Goal: Task Accomplishment & Management: Manage account settings

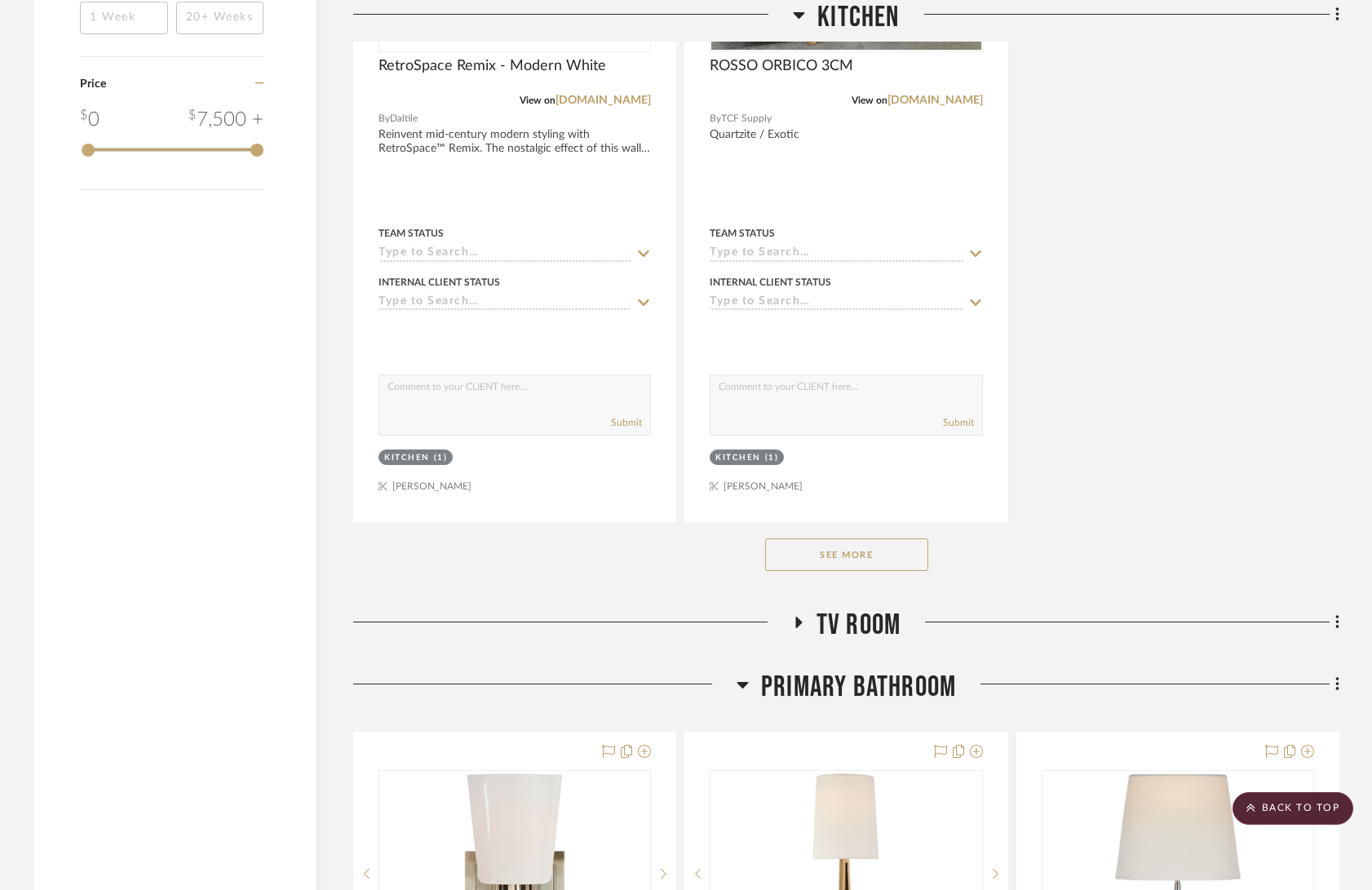
scroll to position [2466, 0]
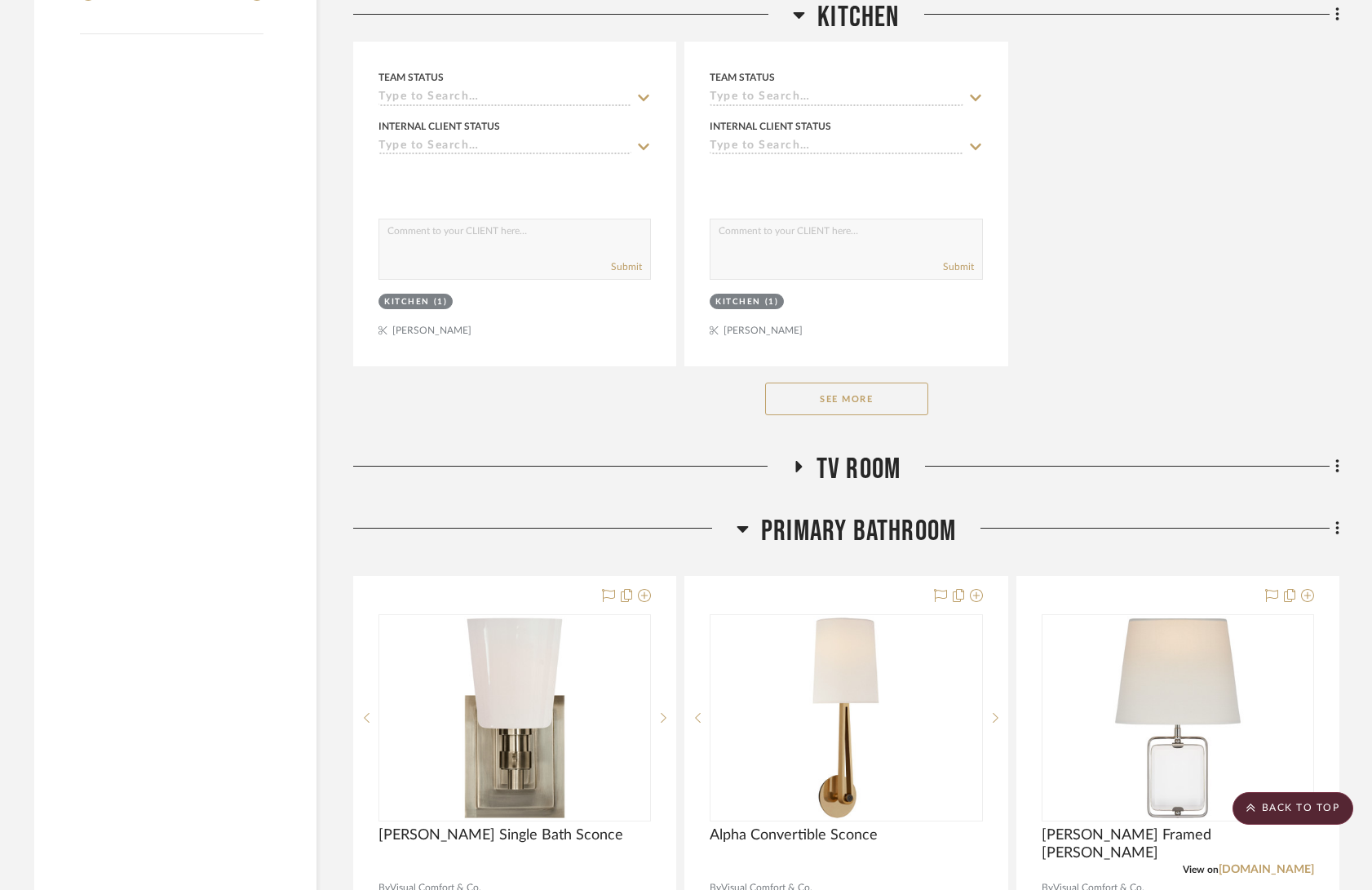
click at [906, 392] on button "See More" at bounding box center [846, 399] width 163 height 33
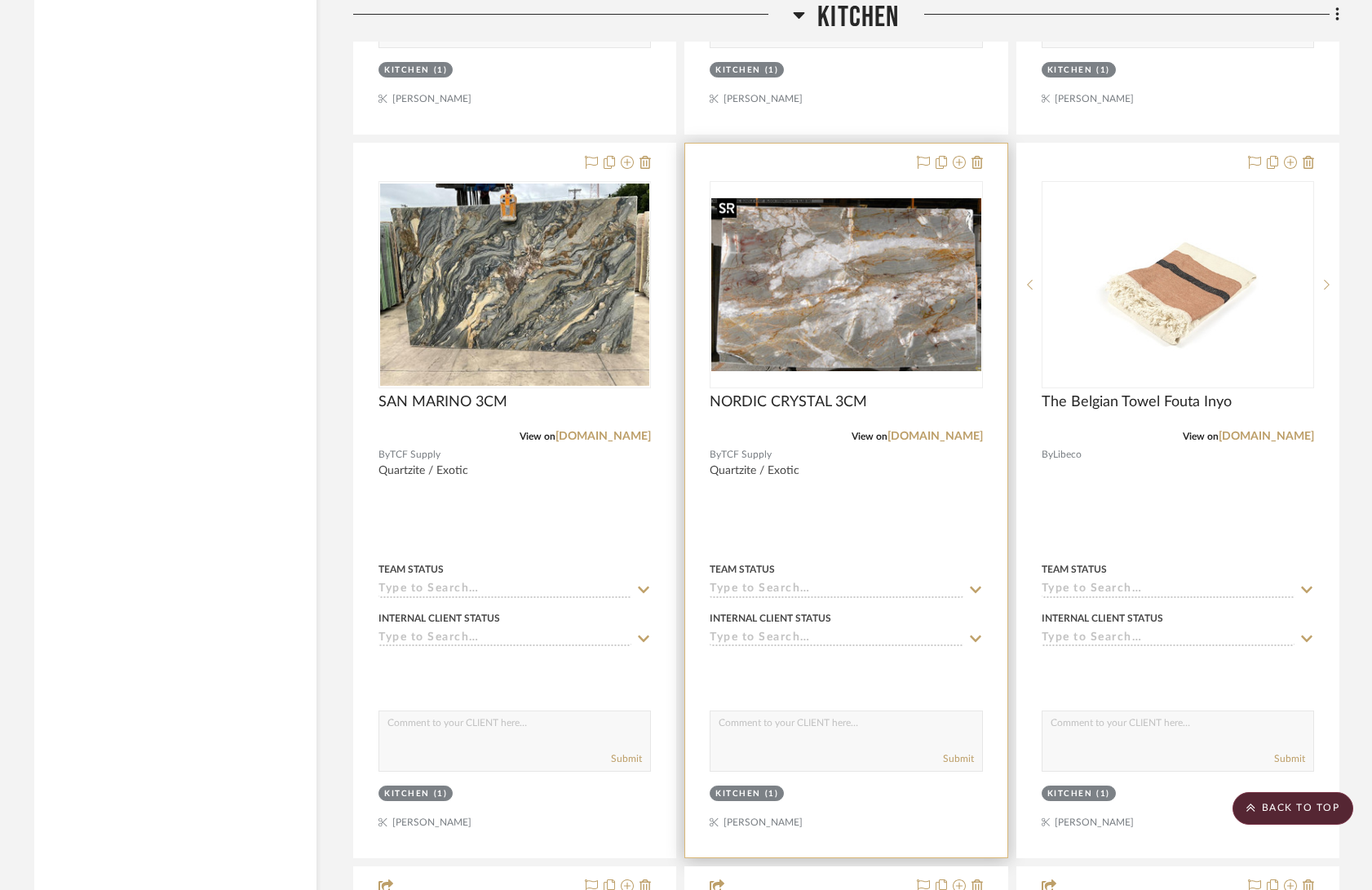
scroll to position [3259, 0]
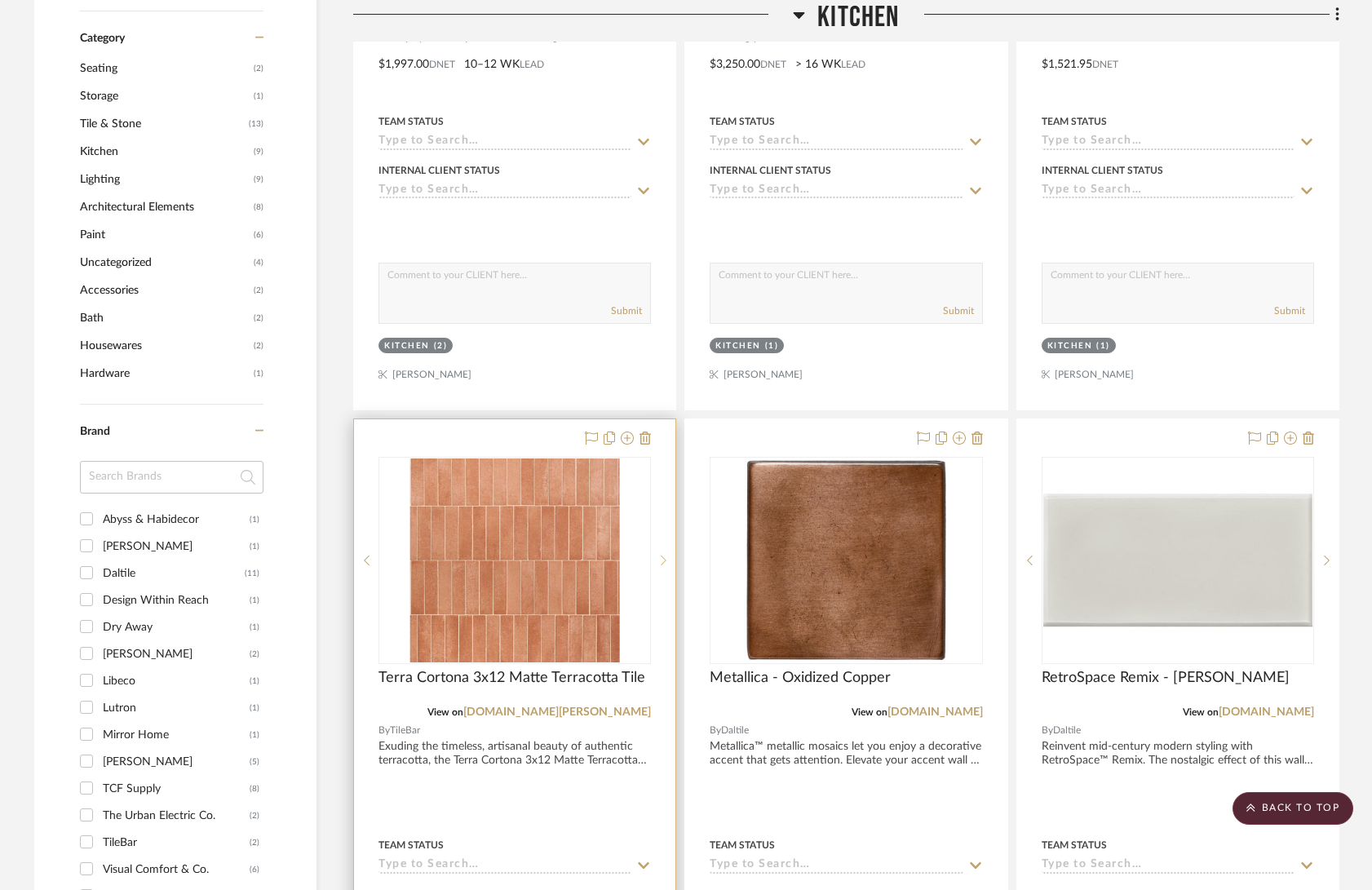
scroll to position [976, 0]
click at [645, 439] on icon at bounding box center [645, 437] width 11 height 13
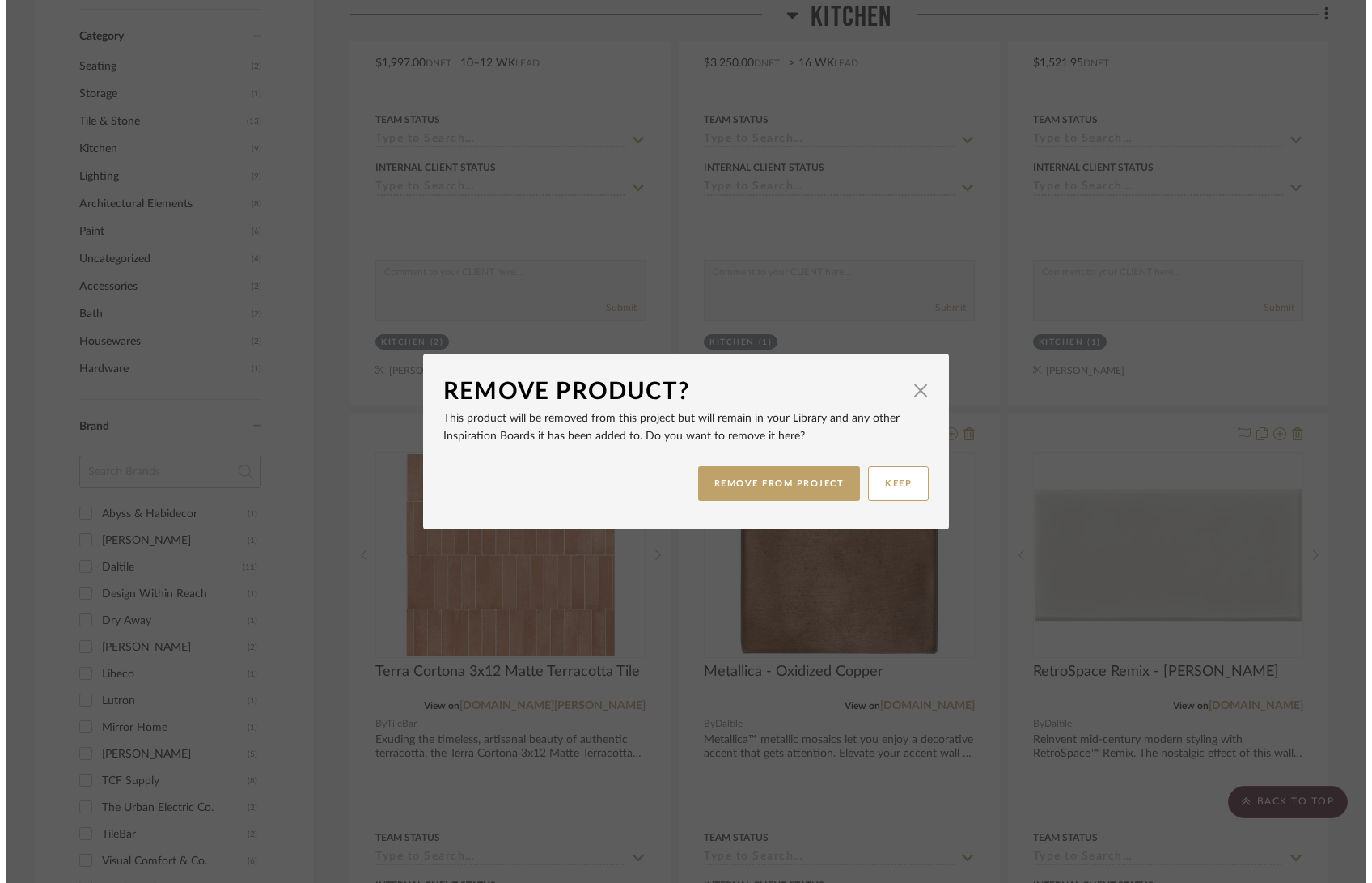
scroll to position [0, 0]
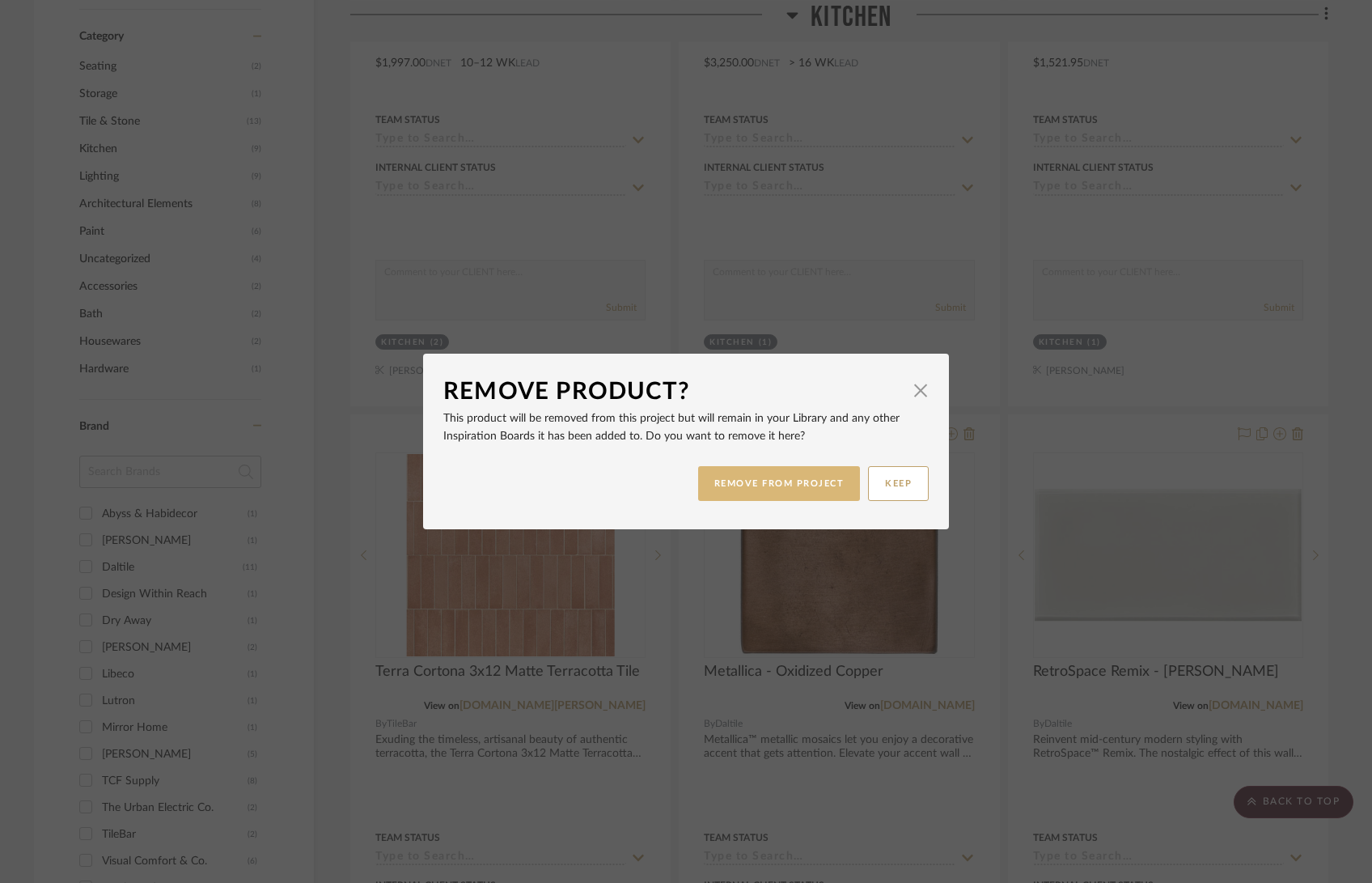
click at [767, 495] on button "REMOVE FROM PROJECT" at bounding box center [779, 483] width 162 height 35
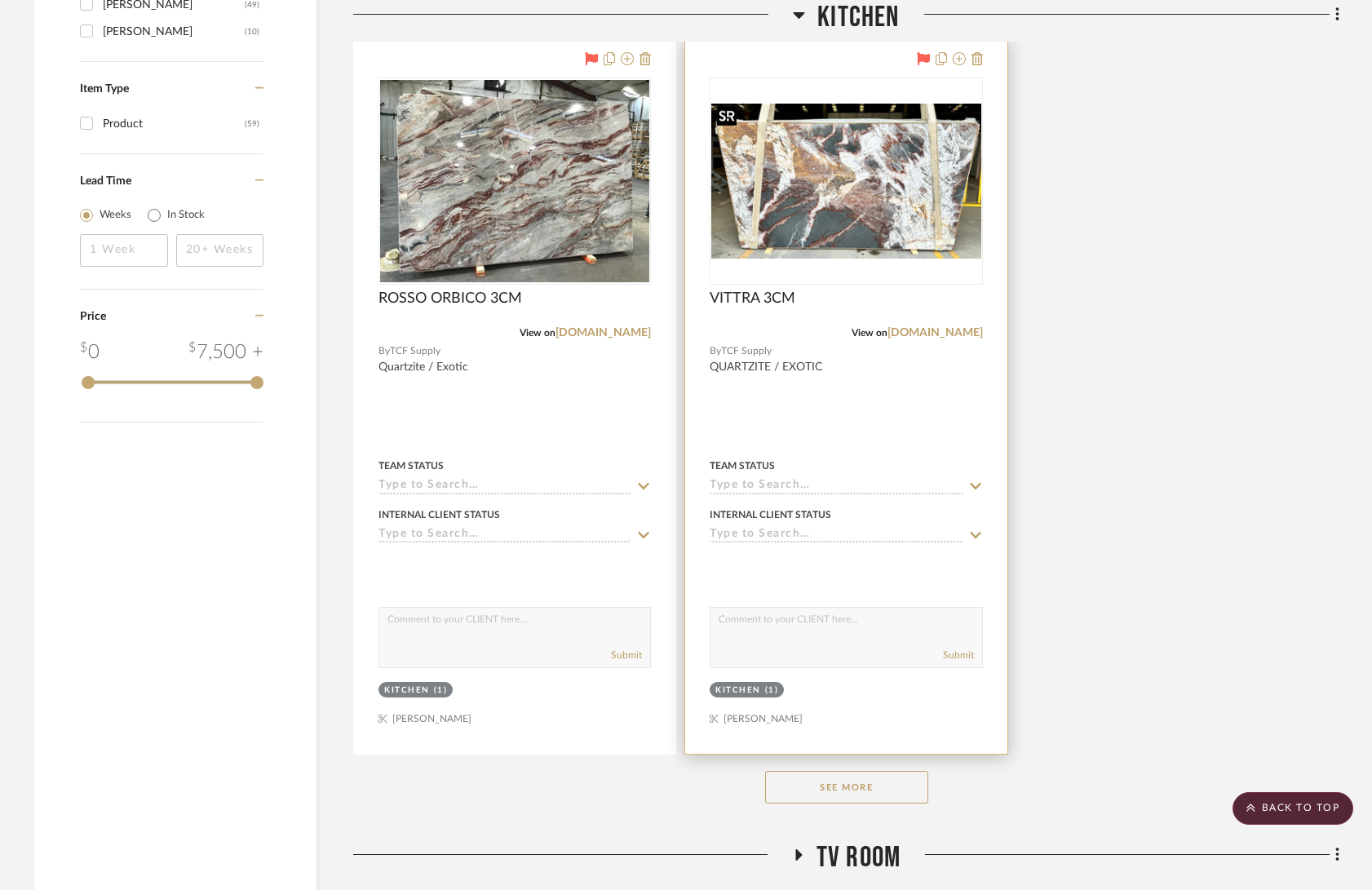
scroll to position [2267, 0]
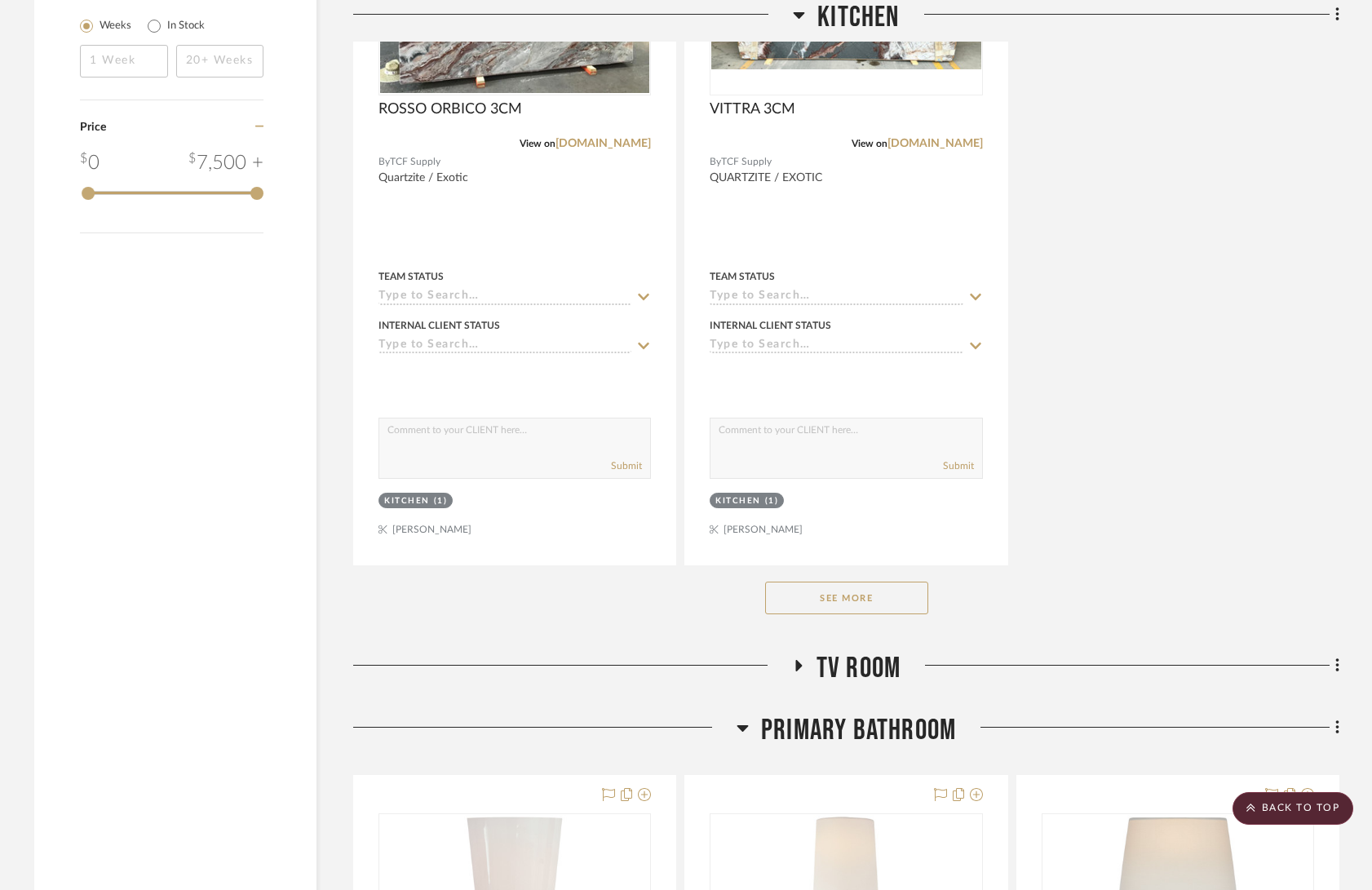
click at [868, 599] on button "See More" at bounding box center [846, 598] width 163 height 33
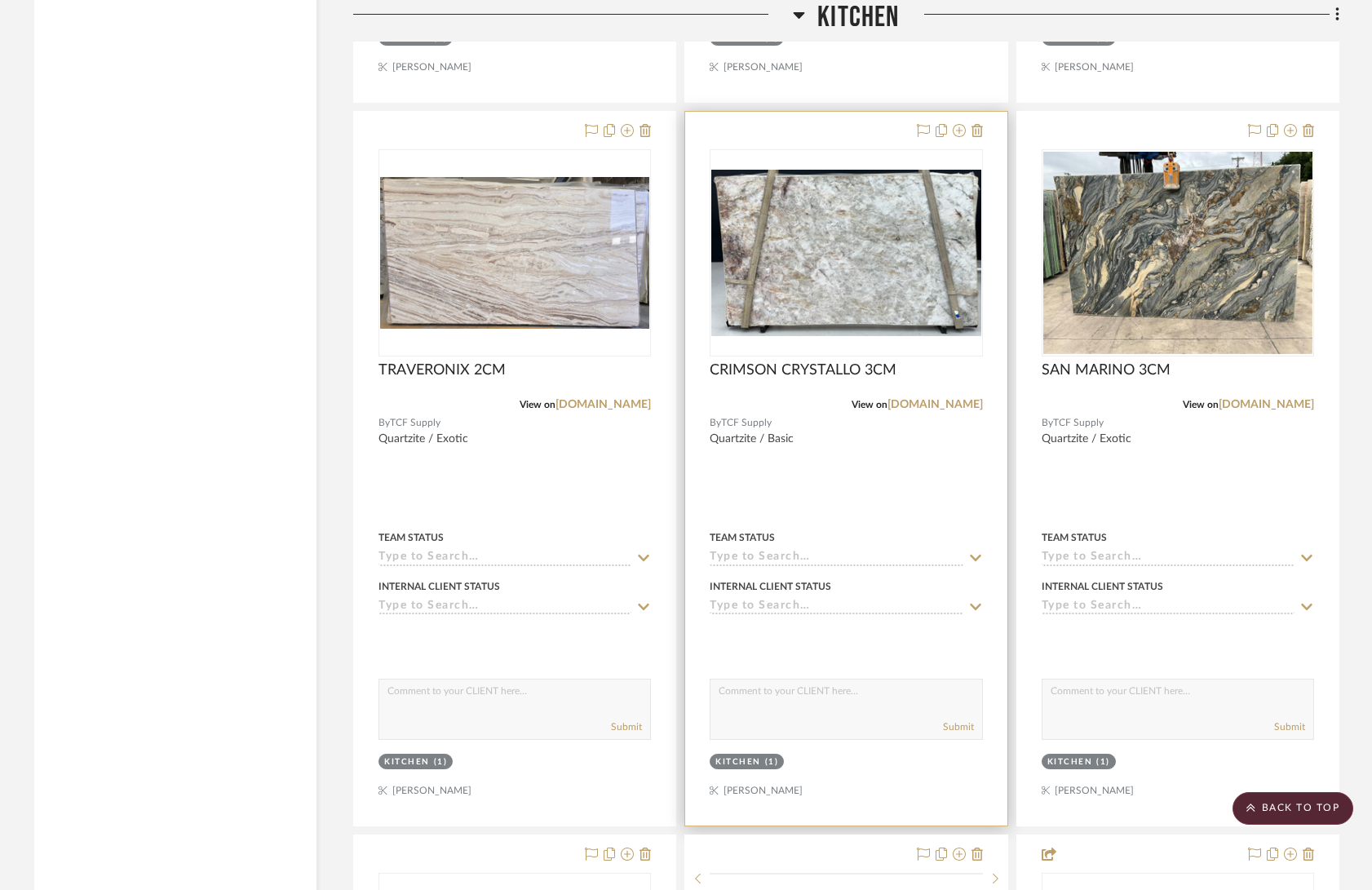
scroll to position [3242, 0]
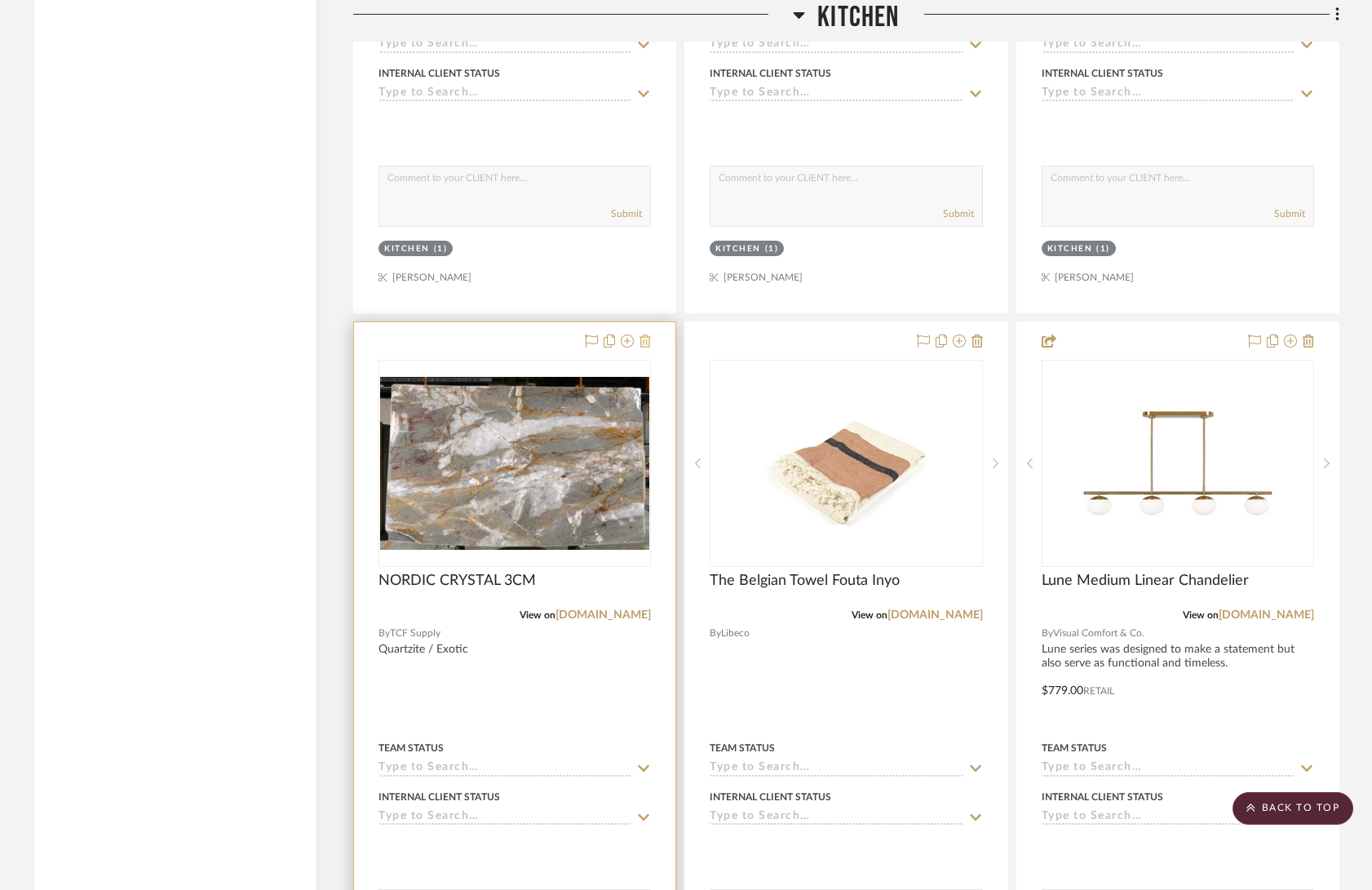
click at [642, 334] on icon at bounding box center [645, 341] width 11 height 13
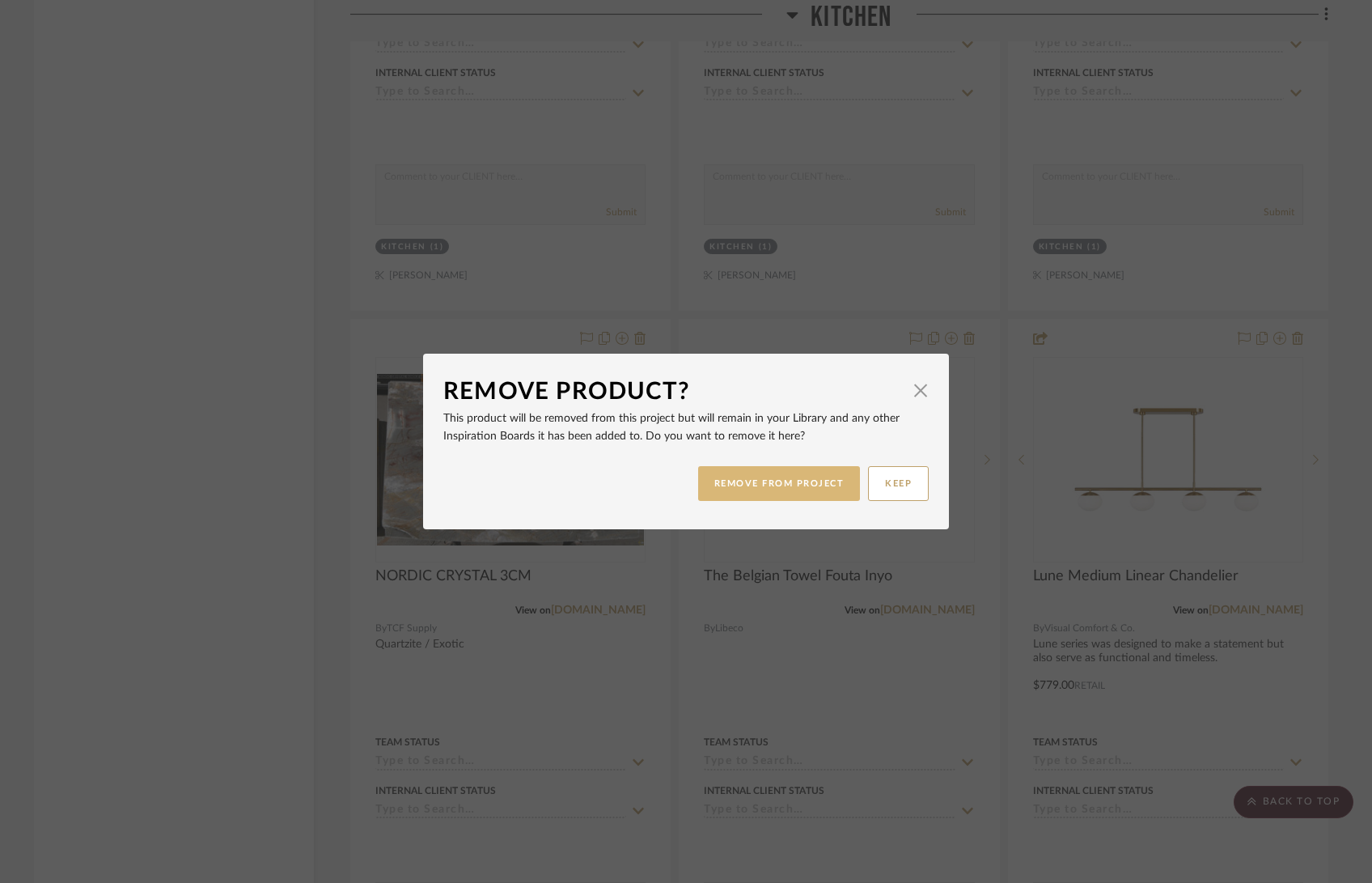
click at [826, 490] on button "REMOVE FROM PROJECT" at bounding box center [779, 483] width 162 height 35
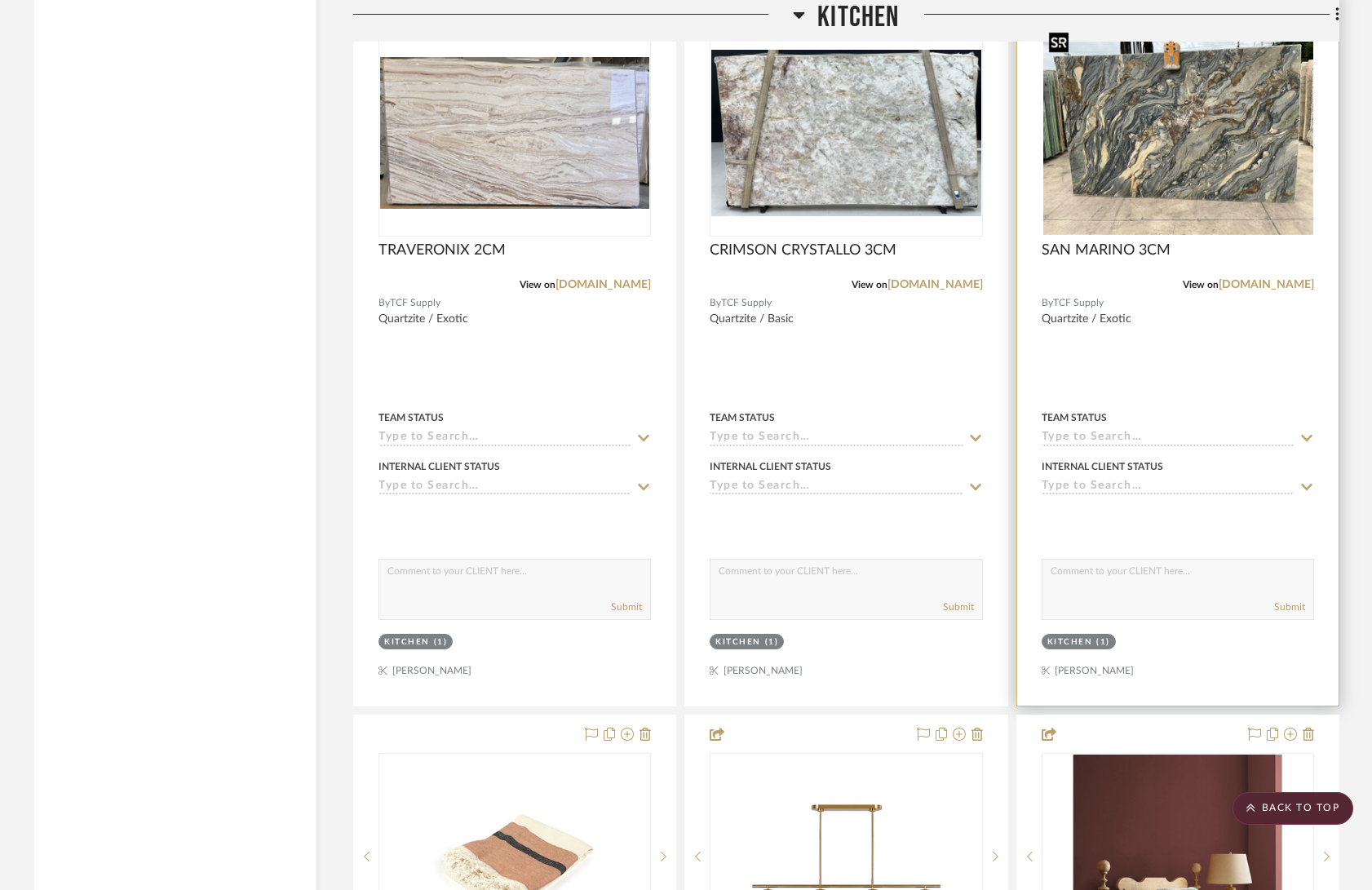
scroll to position [2412, 0]
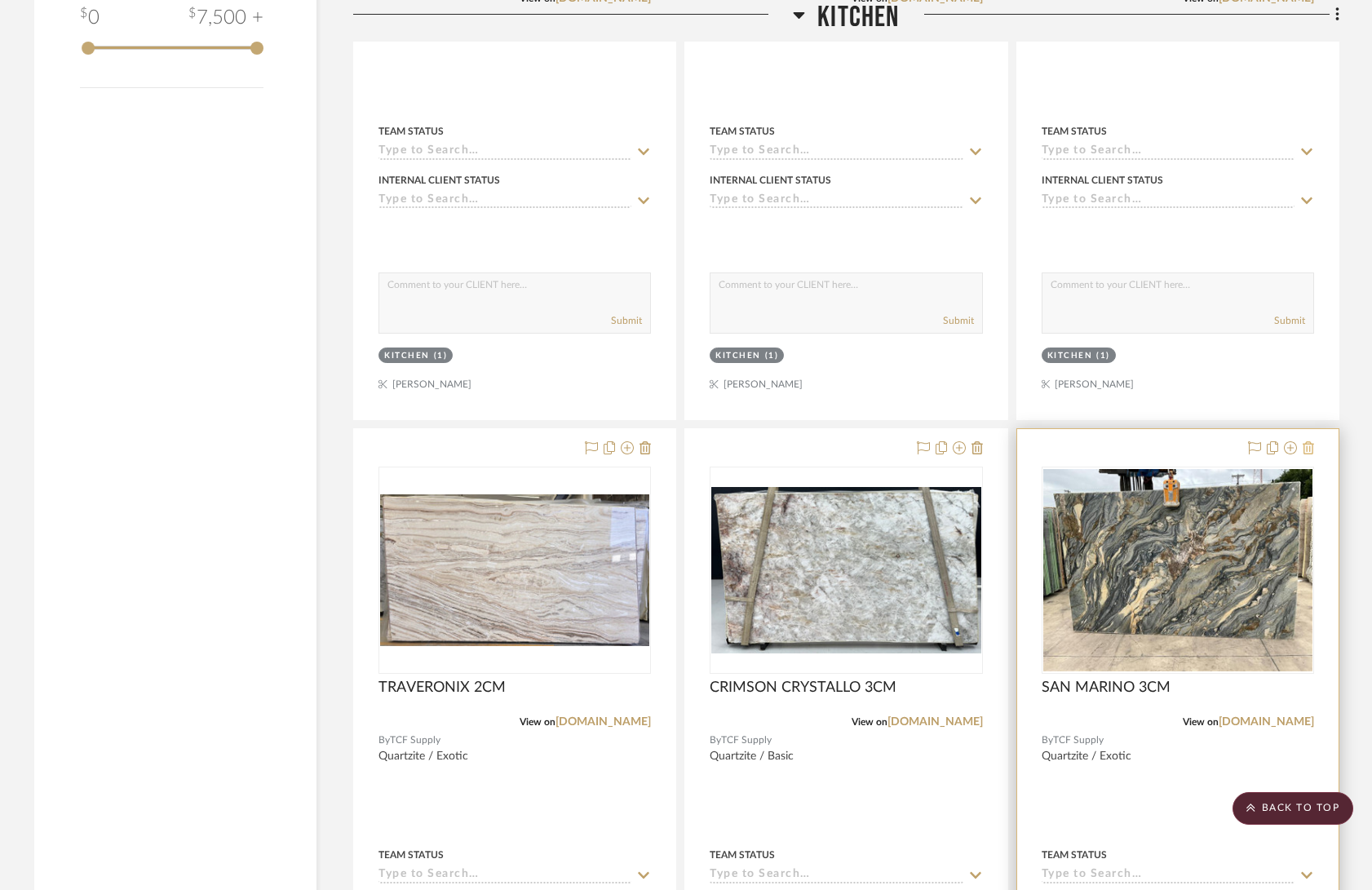
click at [1308, 447] on icon at bounding box center [1308, 448] width 11 height 13
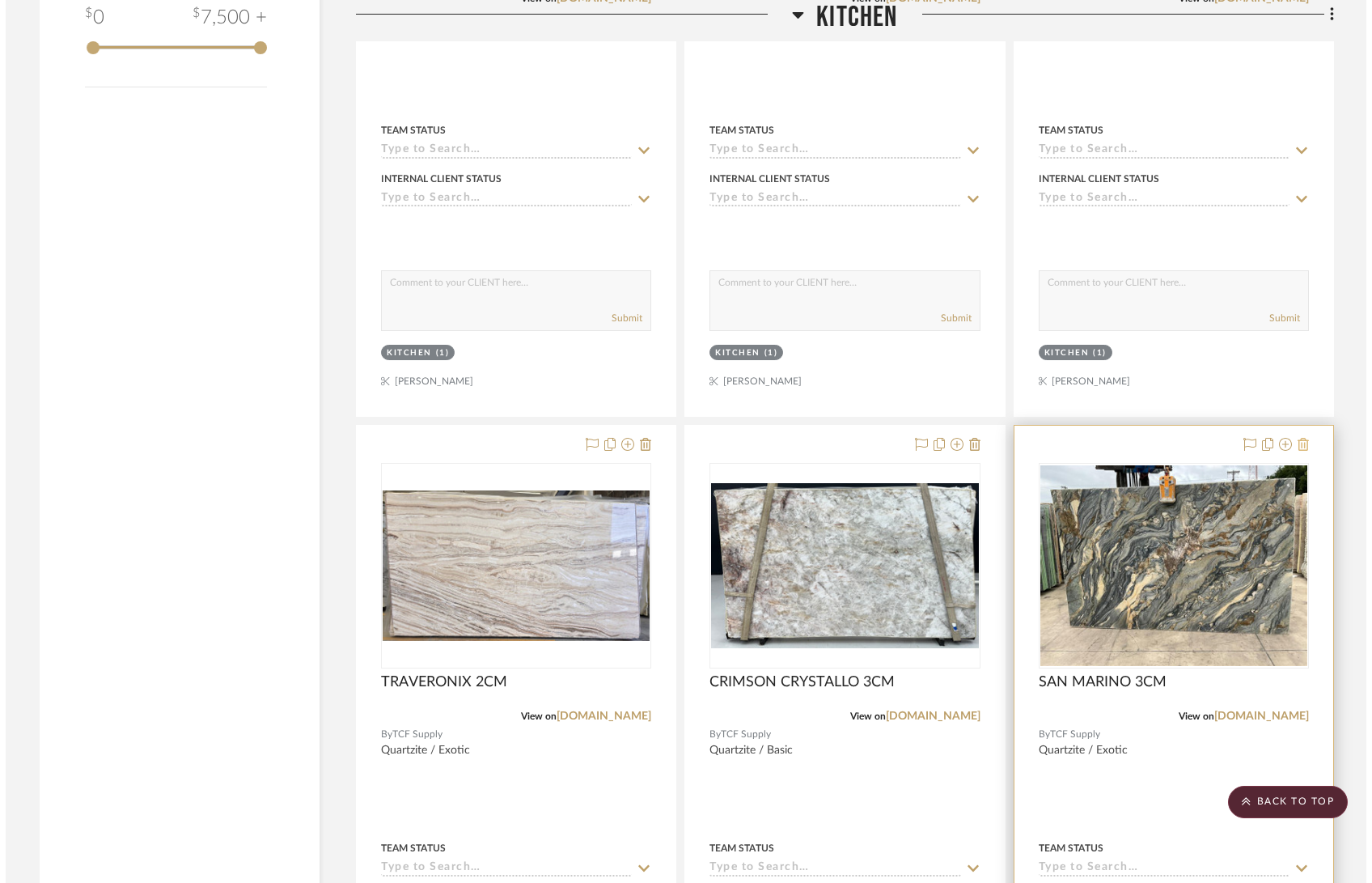
scroll to position [0, 0]
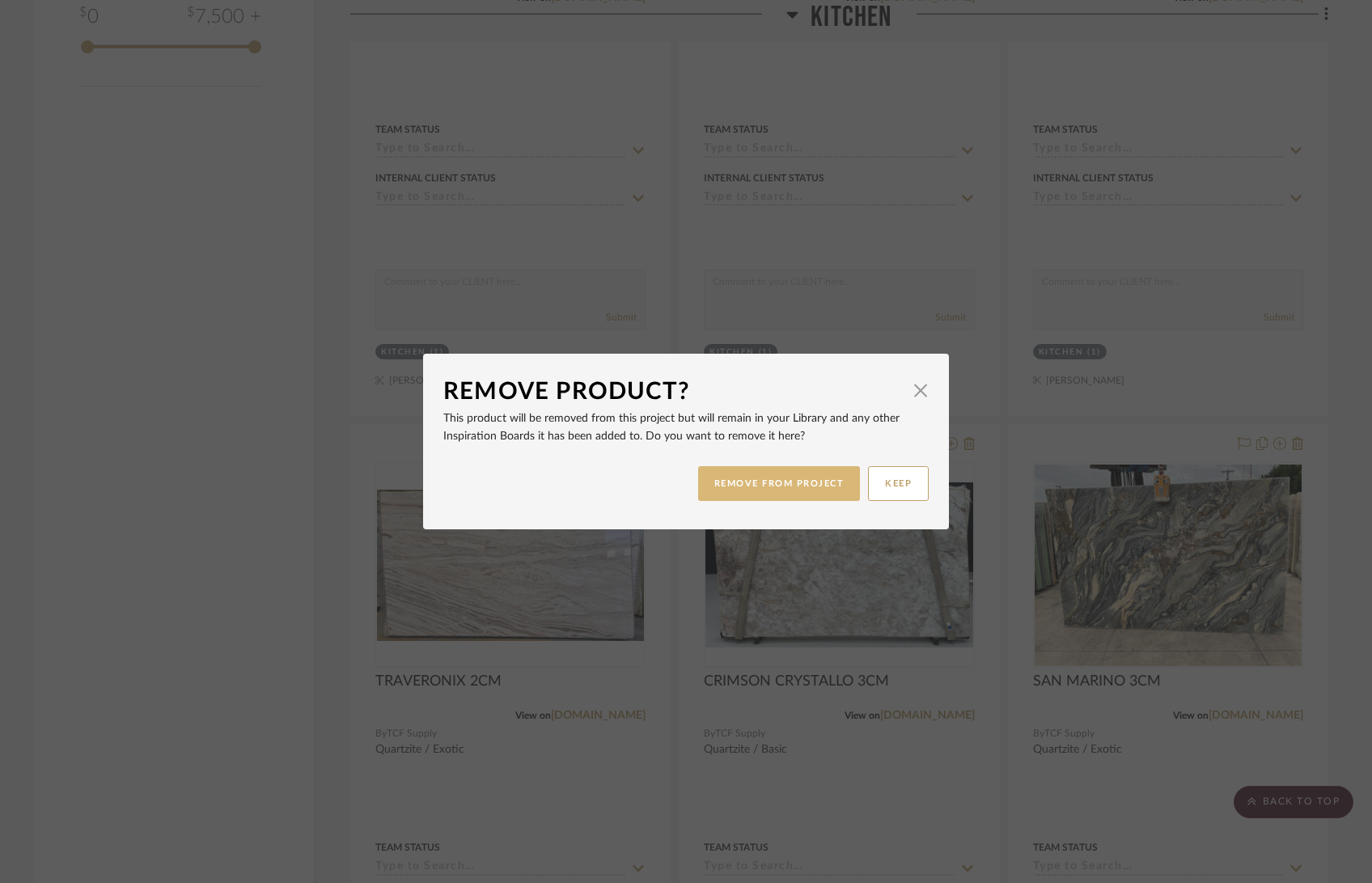
click at [796, 477] on button "REMOVE FROM PROJECT" at bounding box center [779, 483] width 162 height 35
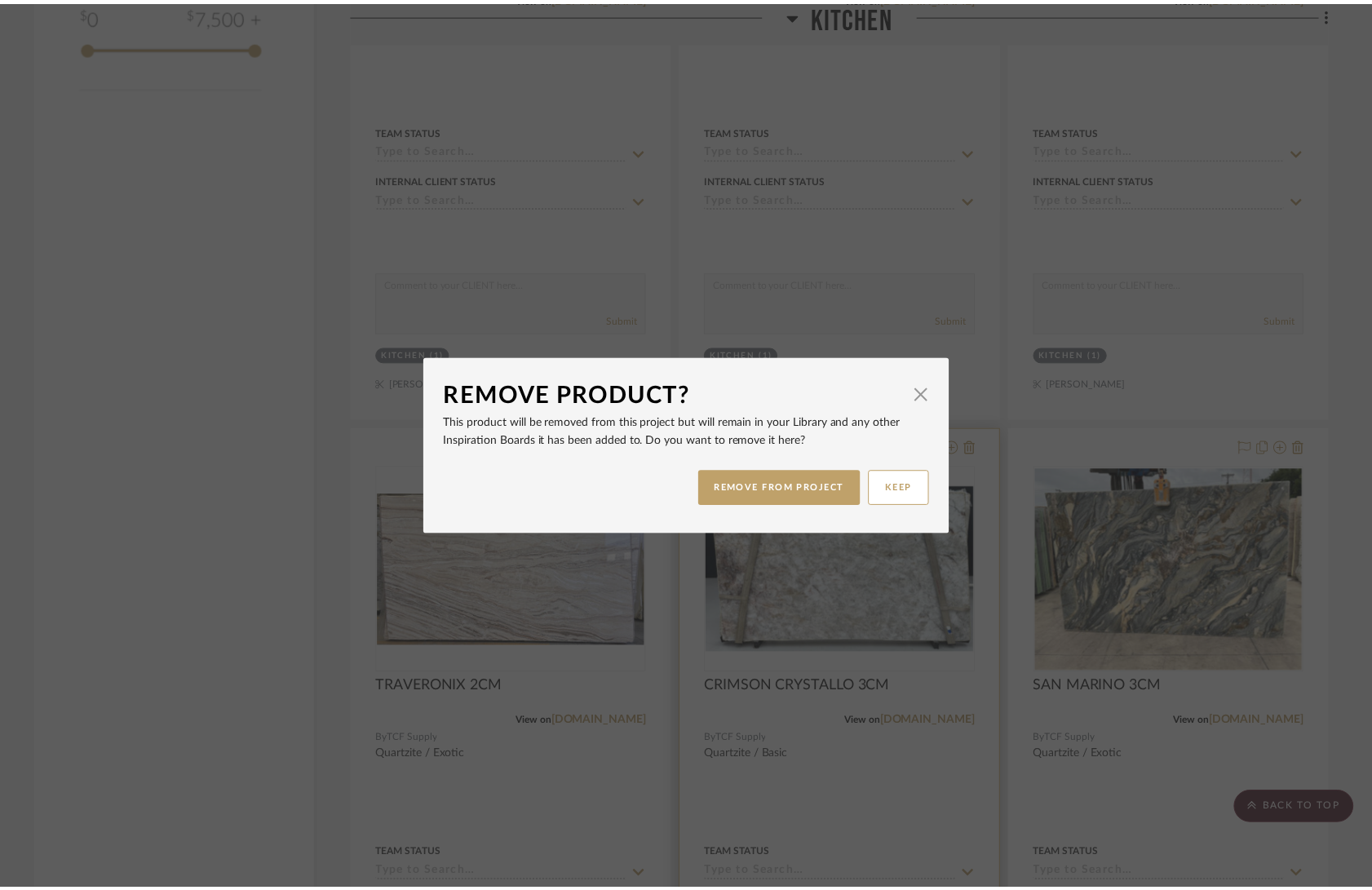
scroll to position [2412, 0]
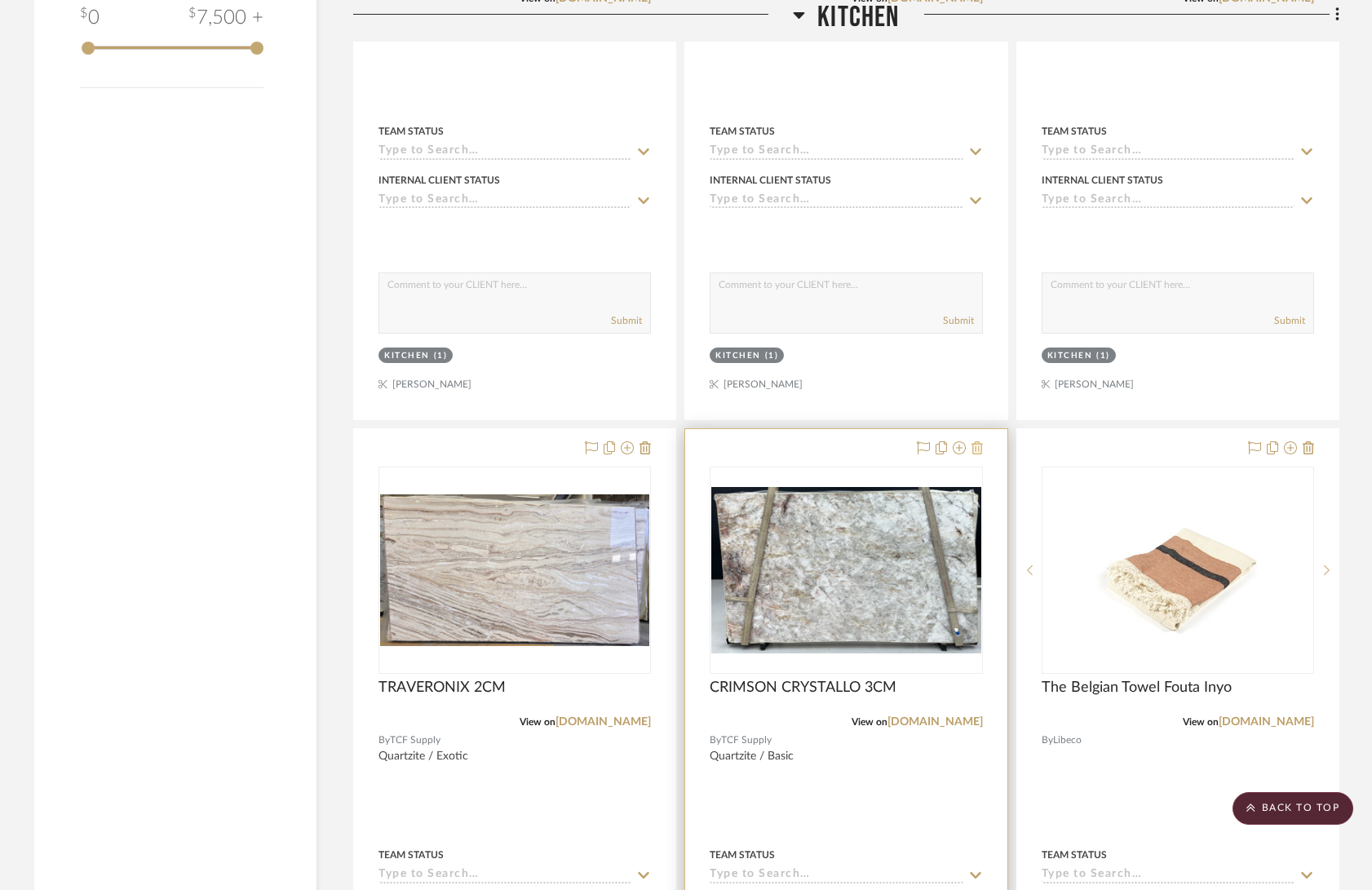
click at [980, 446] on icon at bounding box center [977, 448] width 11 height 13
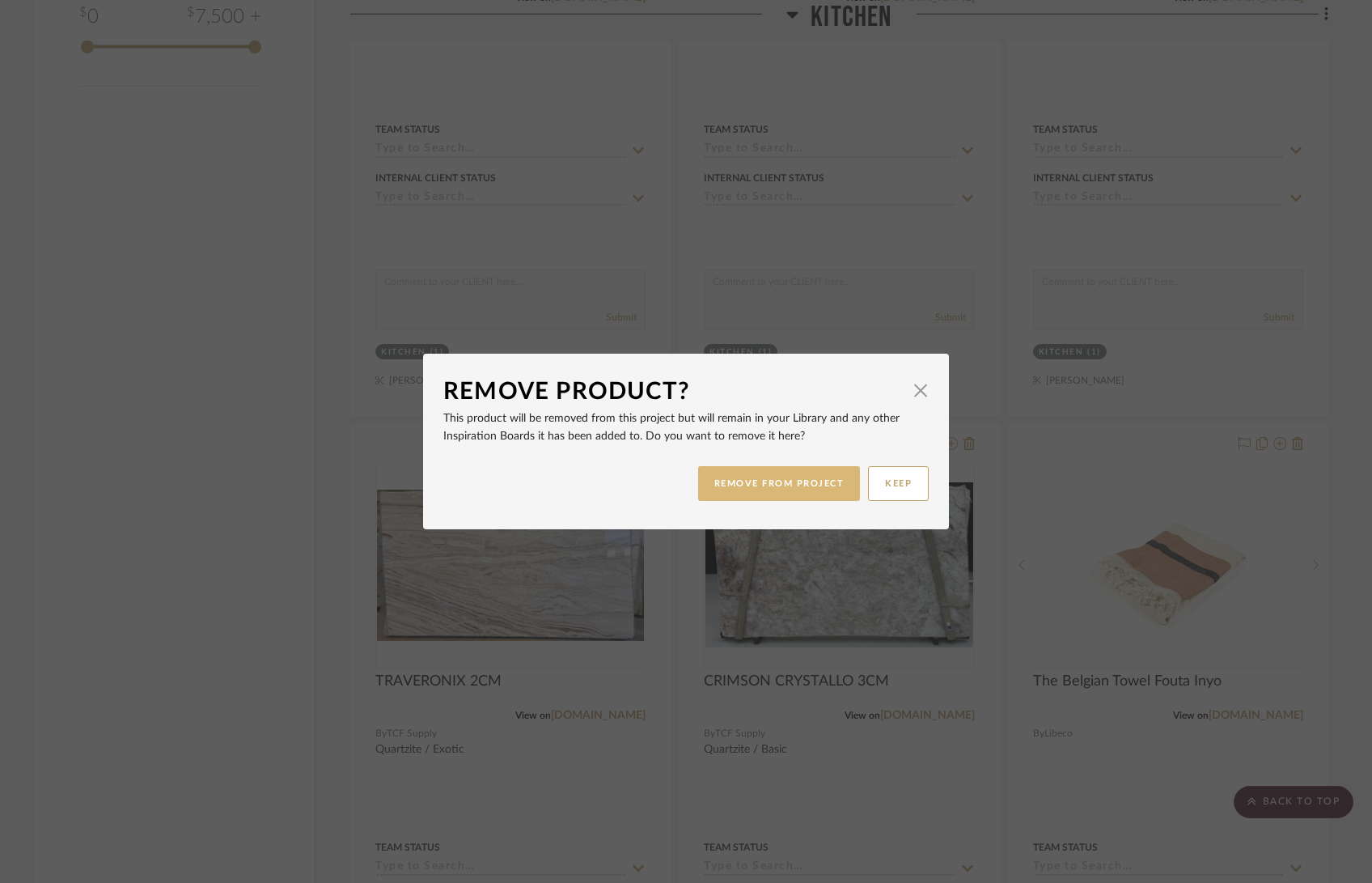
click at [763, 499] on button "REMOVE FROM PROJECT" at bounding box center [779, 483] width 162 height 35
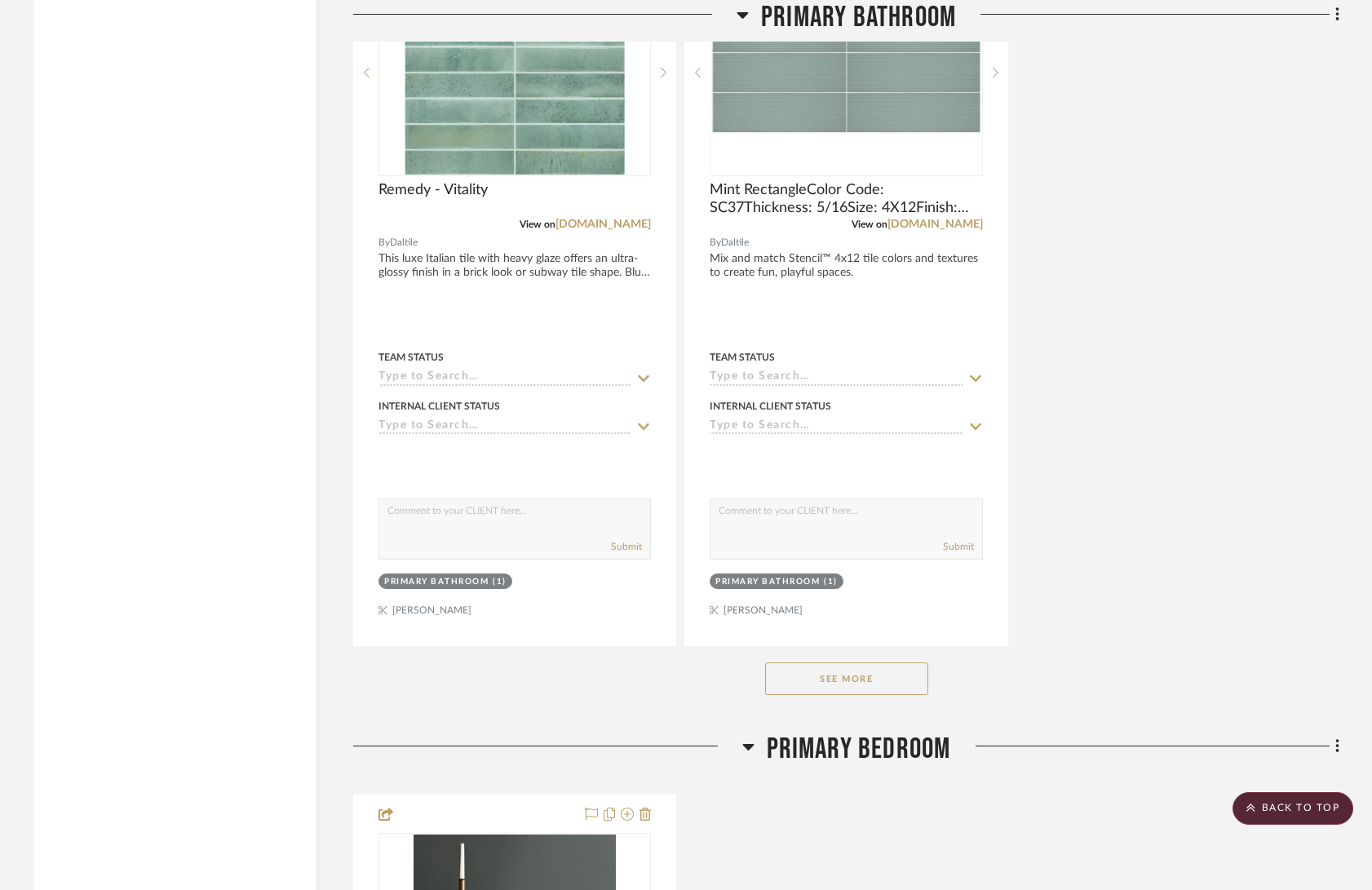
scroll to position [6005, 0]
click at [876, 663] on button "See More" at bounding box center [846, 678] width 163 height 33
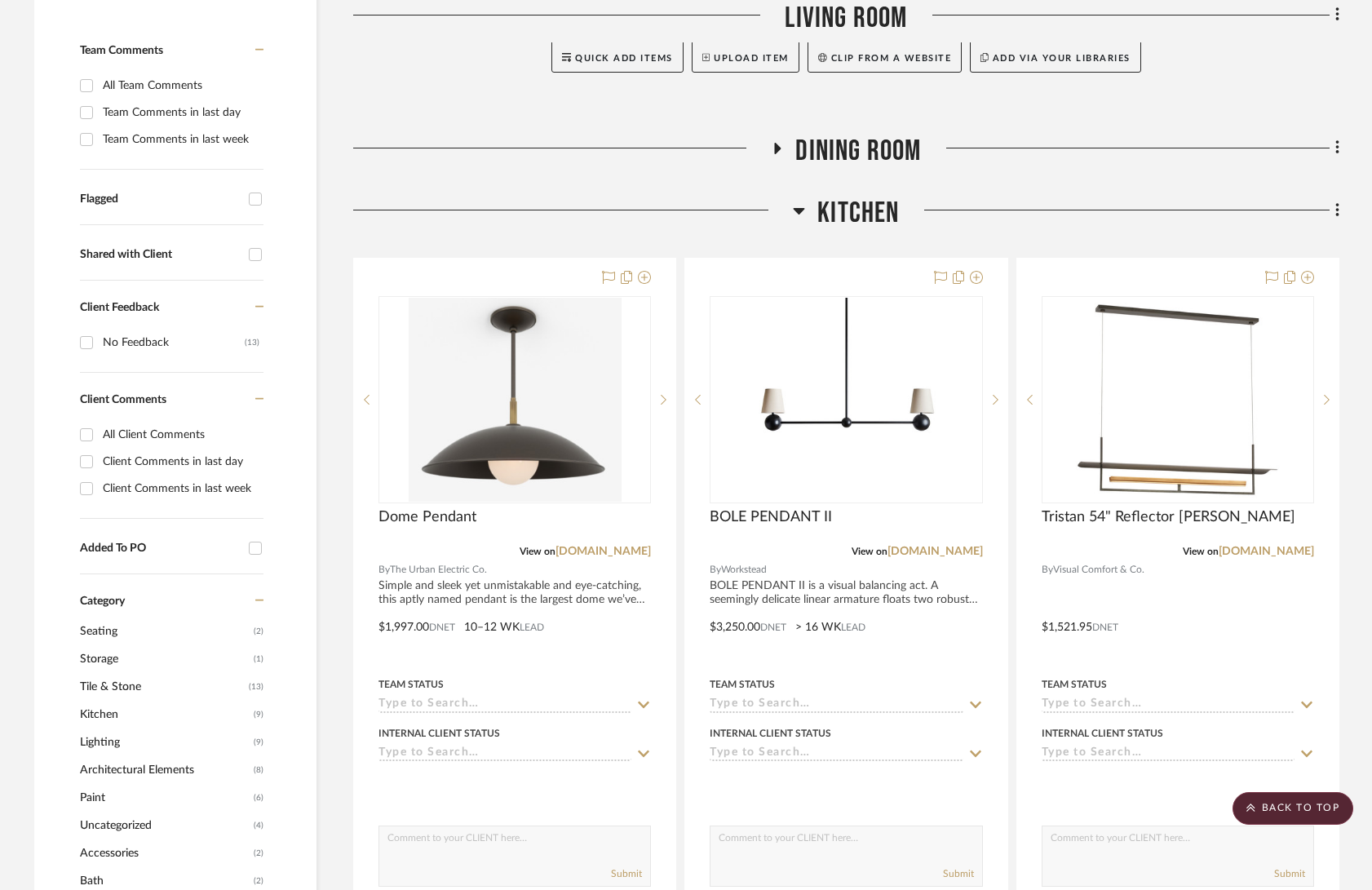
scroll to position [1078, 0]
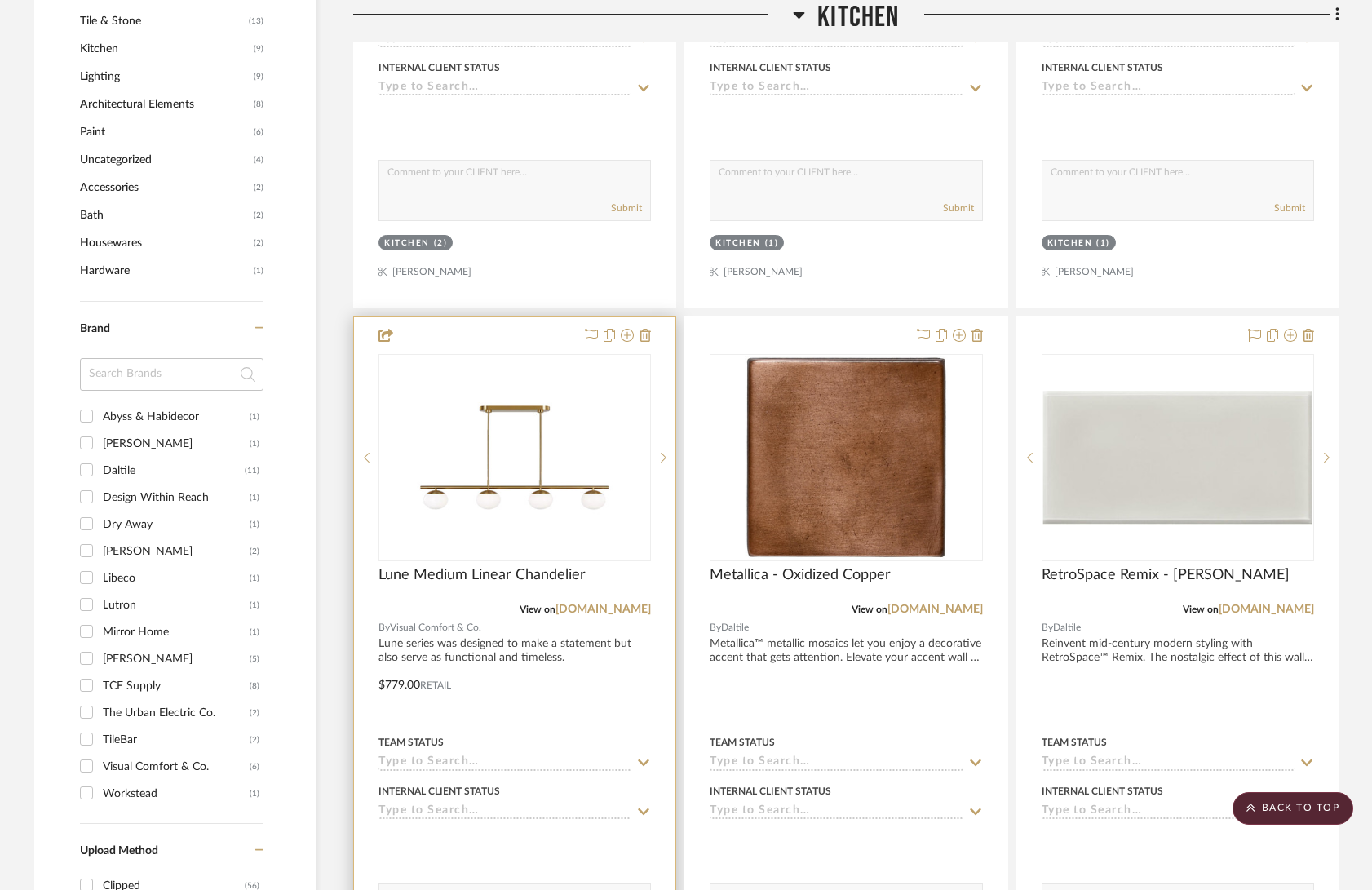
drag, startPoint x: 1210, startPoint y: 357, endPoint x: 584, endPoint y: 880, distance: 815.7
